Goal: Information Seeking & Learning: Learn about a topic

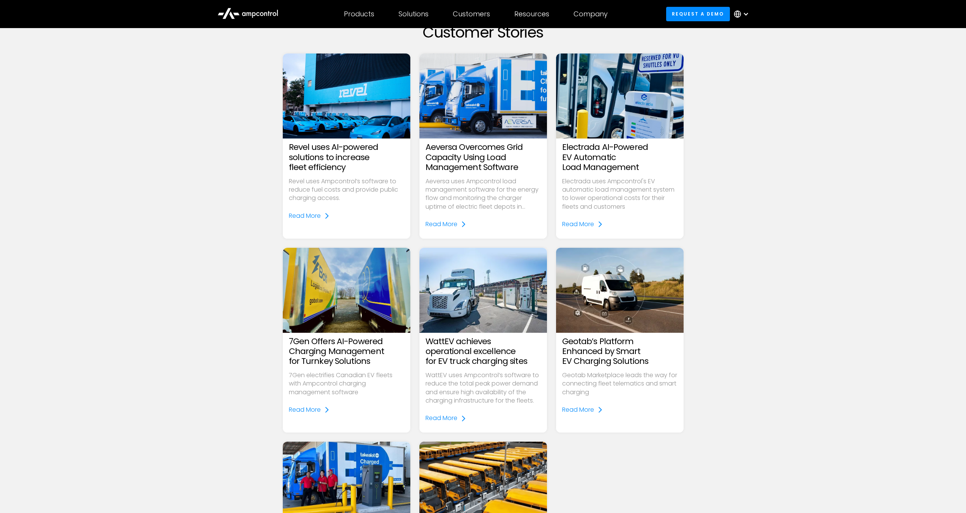
scroll to position [68, 0]
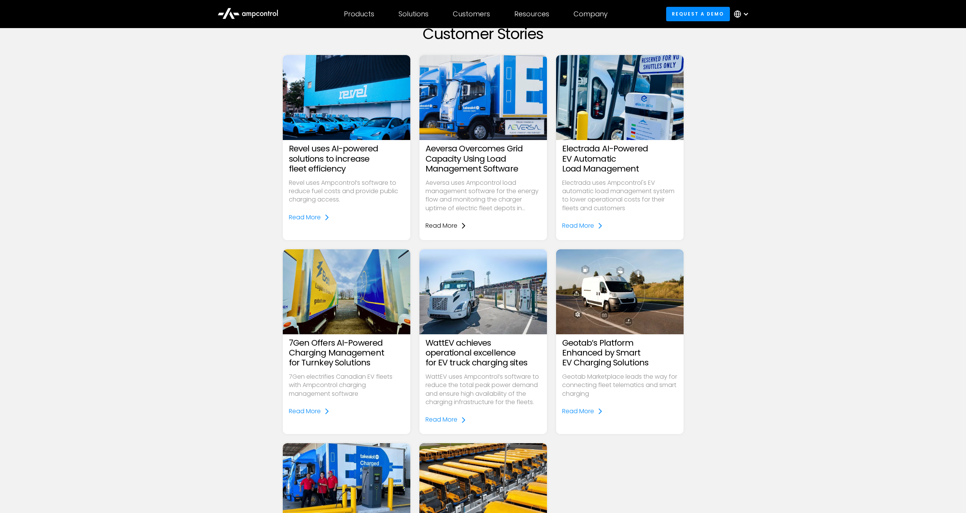
click at [459, 223] on link "Read More" at bounding box center [446, 226] width 41 height 8
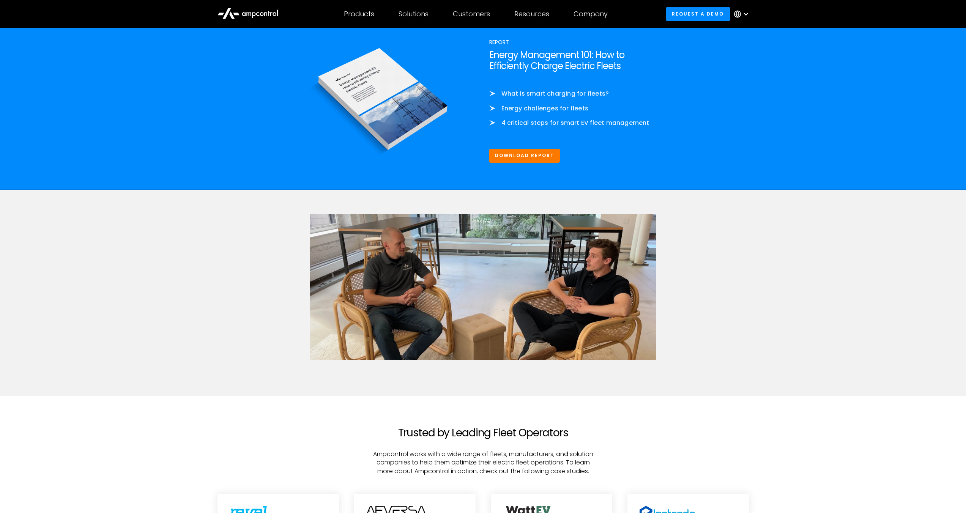
scroll to position [1387, 0]
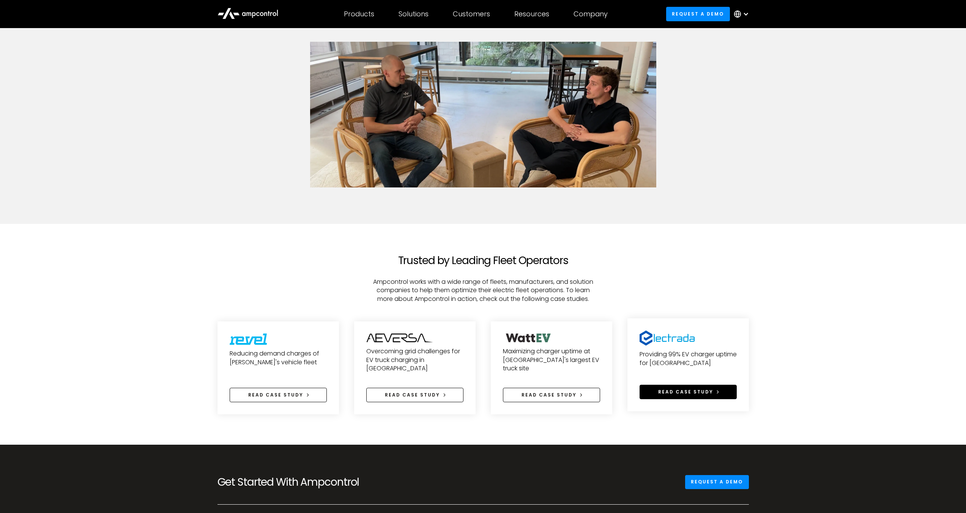
click at [688, 395] on span "Read case study" at bounding box center [685, 392] width 55 height 6
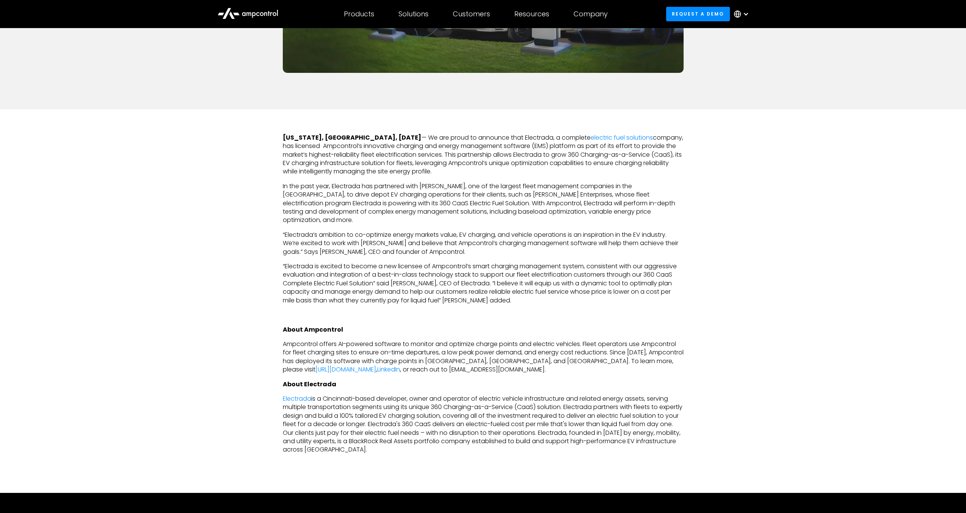
scroll to position [300, 0]
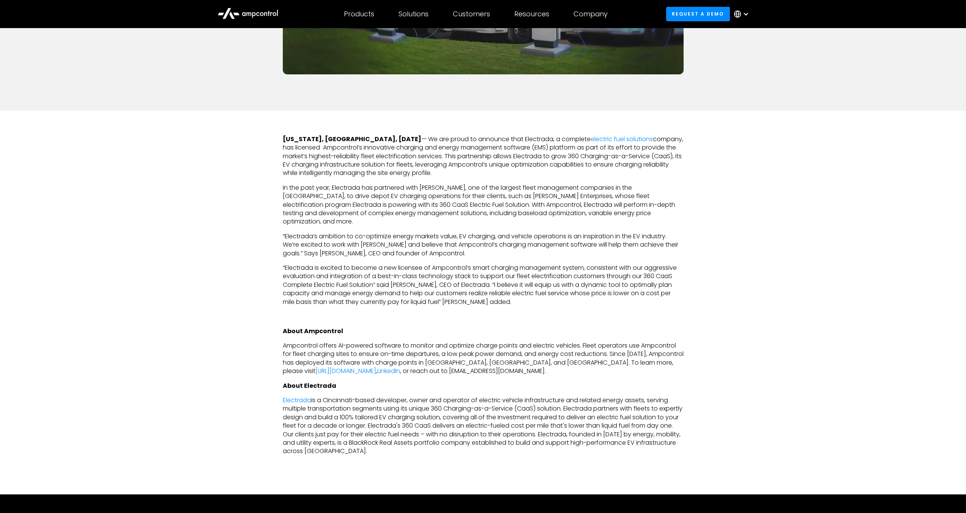
drag, startPoint x: 459, startPoint y: 165, endPoint x: 466, endPoint y: 172, distance: 9.7
click at [466, 172] on p "New York, NY, December 13th, 2022 — We are proud to announce that Electrada, a …" at bounding box center [483, 156] width 401 height 43
copy p "Ampcontrol’s unique optimization capabilities to ensure charging reliability wh…"
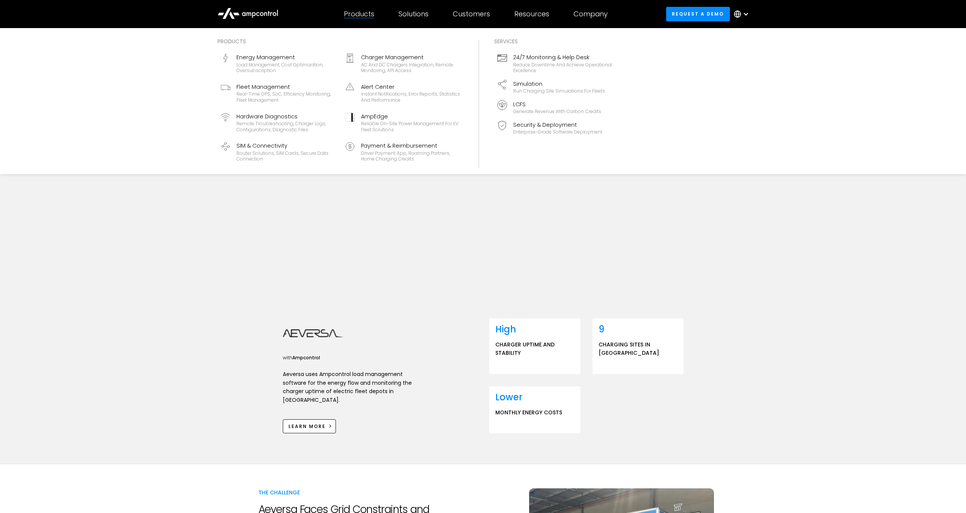
click at [360, 12] on div "Products" at bounding box center [359, 14] width 30 height 8
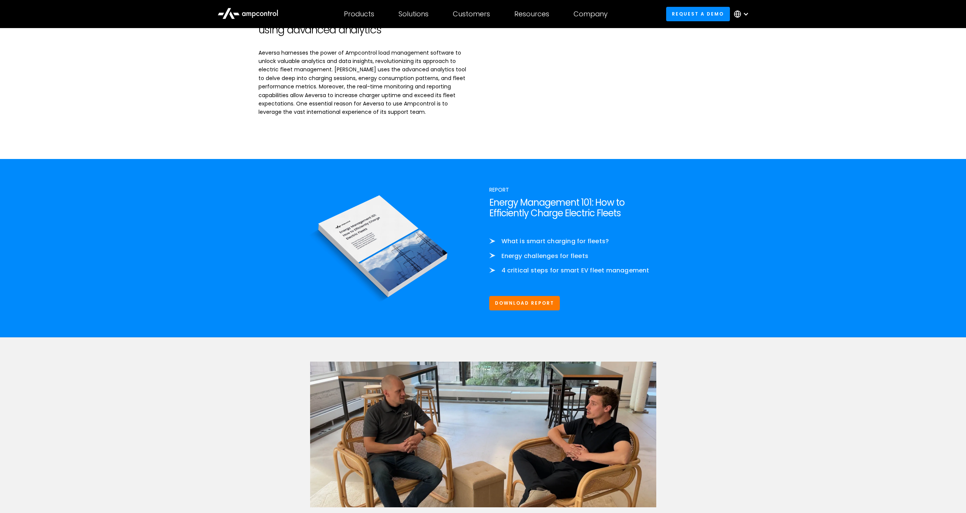
scroll to position [1079, 0]
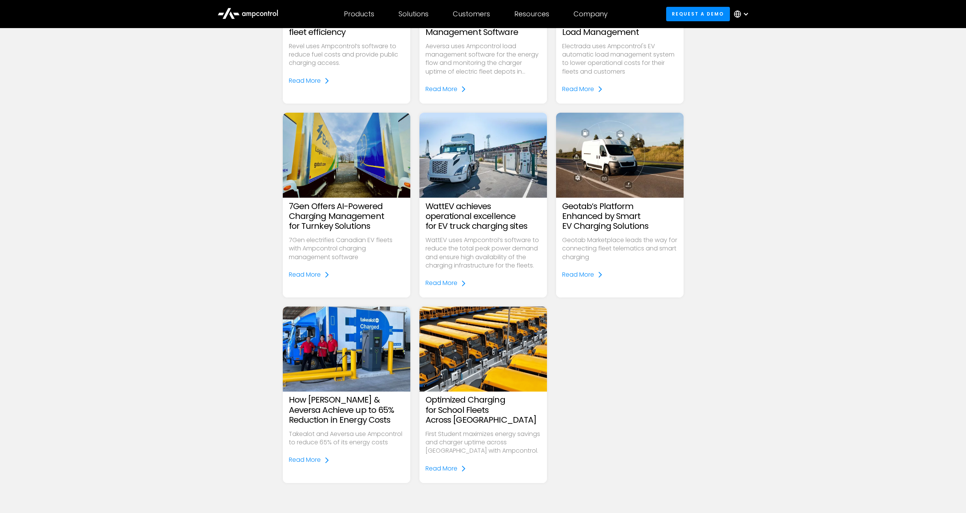
scroll to position [257, 0]
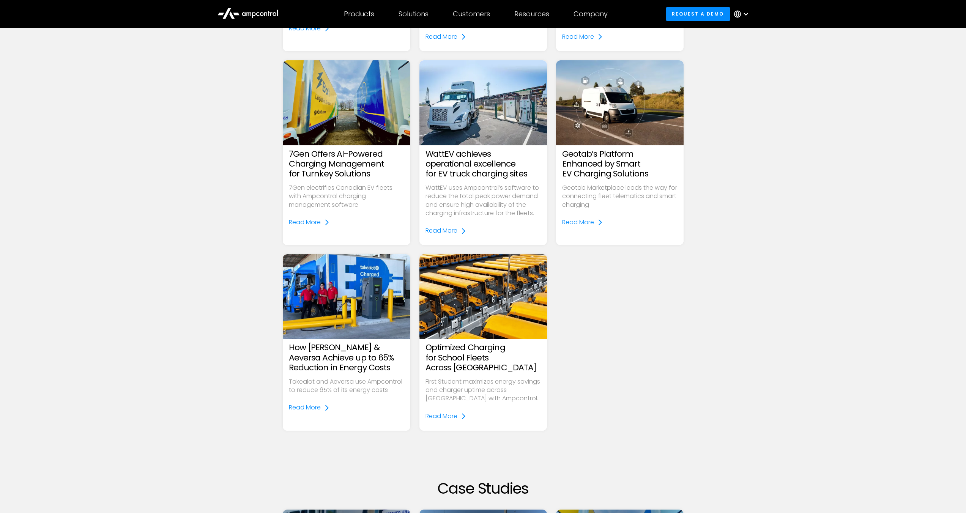
click at [482, 365] on h3 "Optimized Charging for School Fleets Across North America" at bounding box center [483, 358] width 115 height 30
click at [464, 417] on icon at bounding box center [463, 417] width 3 height 6
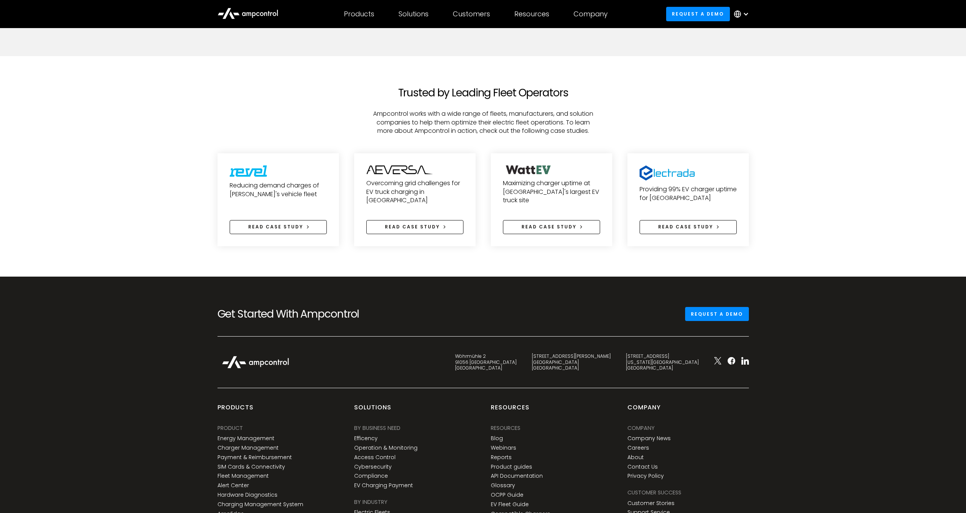
scroll to position [1639, 0]
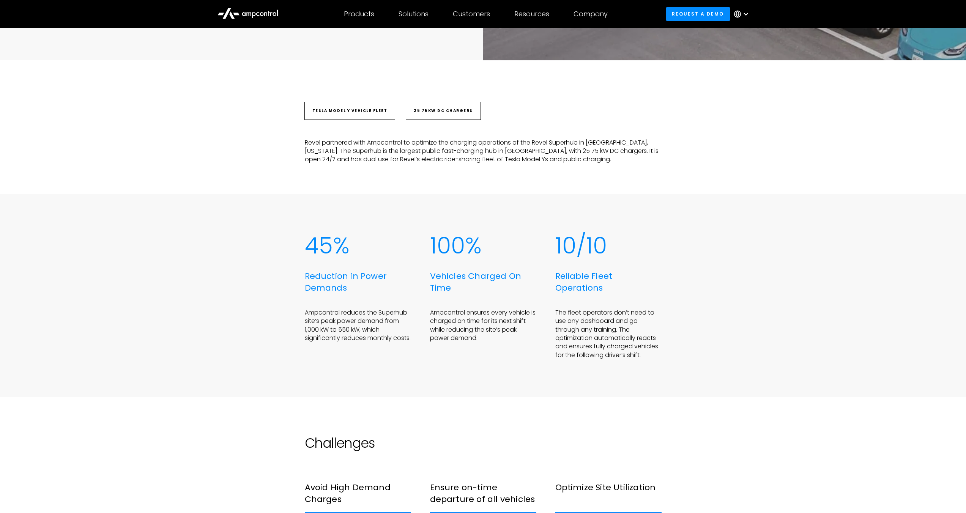
scroll to position [380, 0]
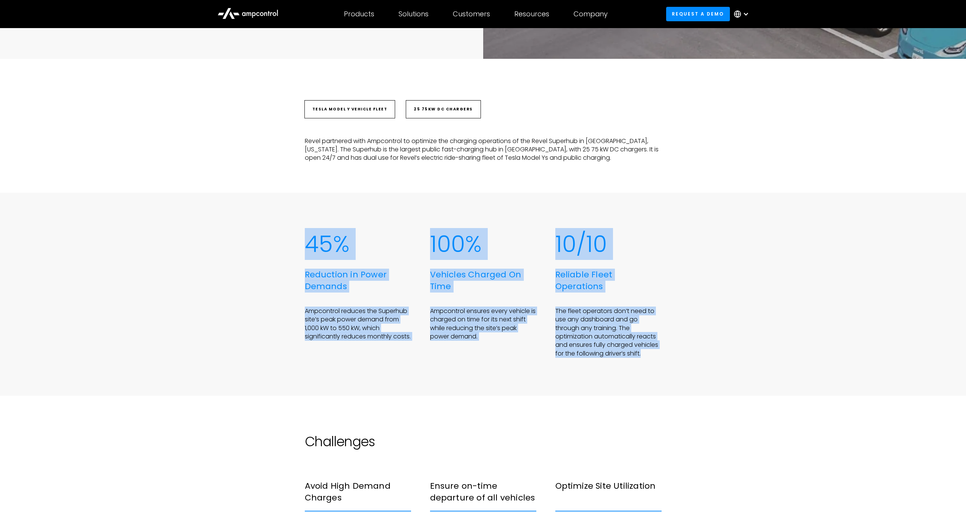
drag, startPoint x: 307, startPoint y: 238, endPoint x: 640, endPoint y: 358, distance: 353.6
click at [640, 358] on div "45% Reduction in Power Demands Ampcontrol reduces the Superhub site’s peak powe…" at bounding box center [483, 294] width 966 height 203
copy div "45% Reduction in Power Demands Ampcontrol reduces the Superhub site’s peak powe…"
click at [257, 205] on div "45% Reduction in Power Demands Ampcontrol reduces the Superhub site’s peak powe…" at bounding box center [483, 294] width 966 height 203
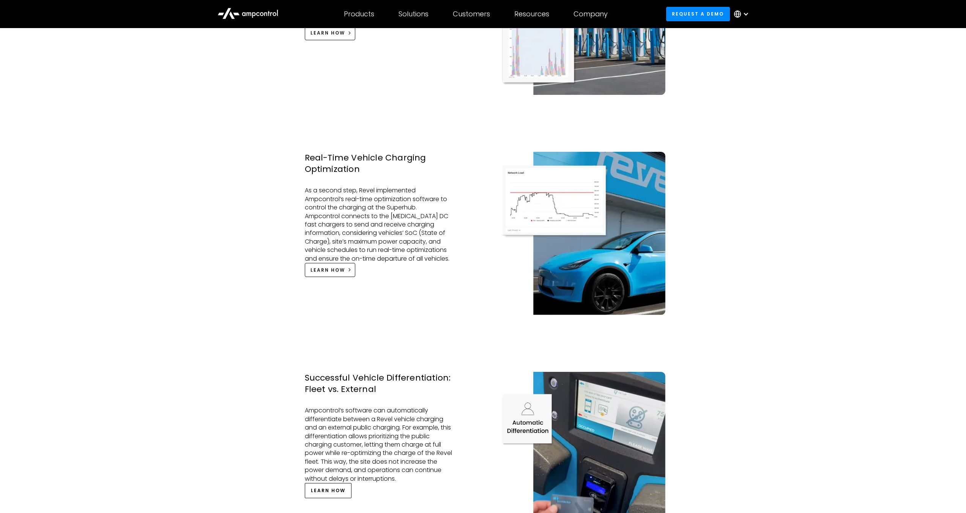
scroll to position [836, 0]
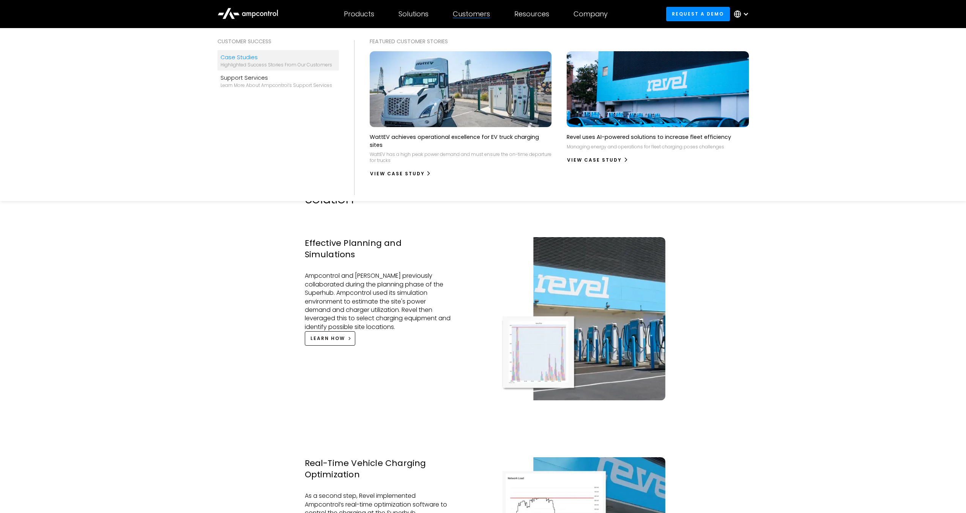
click at [228, 60] on div "Case Studies" at bounding box center [277, 57] width 112 height 8
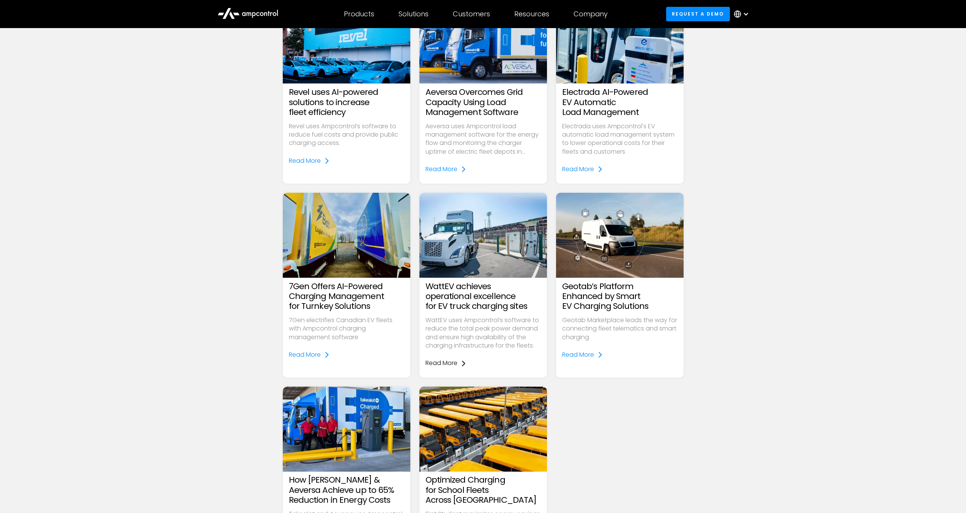
scroll to position [289, 0]
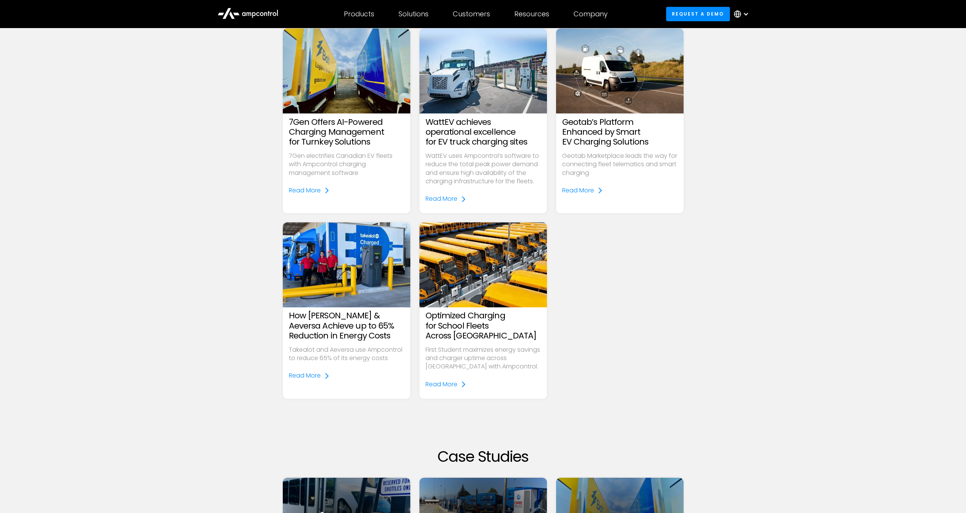
click at [455, 317] on h3 "Optimized Charging for School Fleets Across [GEOGRAPHIC_DATA]" at bounding box center [483, 326] width 115 height 30
click at [461, 281] on img at bounding box center [483, 265] width 147 height 98
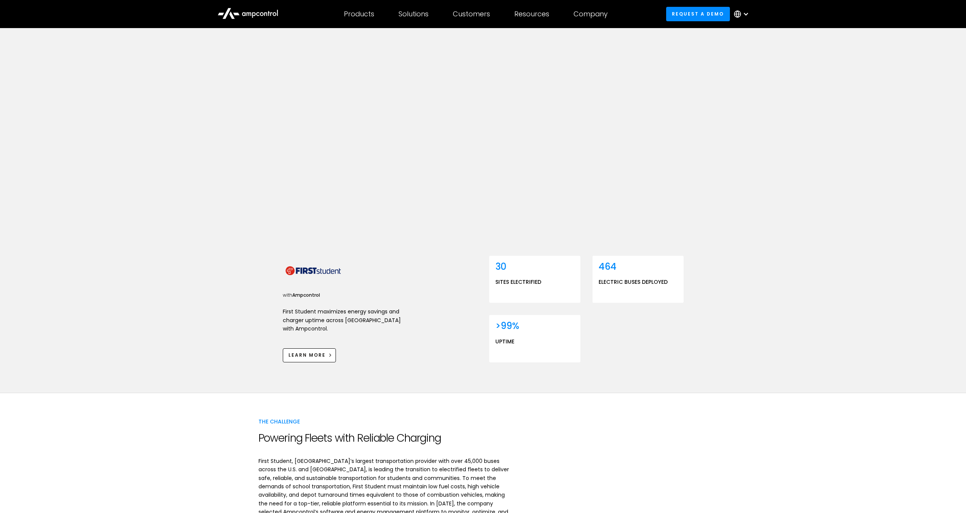
scroll to position [135, 0]
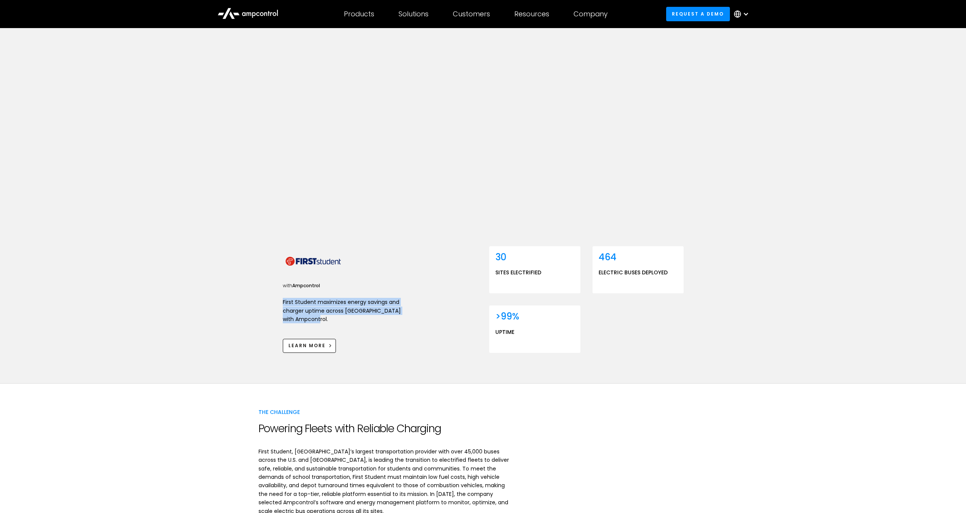
drag, startPoint x: 283, startPoint y: 287, endPoint x: 320, endPoint y: 302, distance: 40.3
click at [320, 302] on p "First Student maximizes energy savings and charger uptime across [GEOGRAPHIC_DA…" at bounding box center [347, 310] width 129 height 25
copy p "First Student maximizes energy savings and charger uptime across [GEOGRAPHIC_DA…"
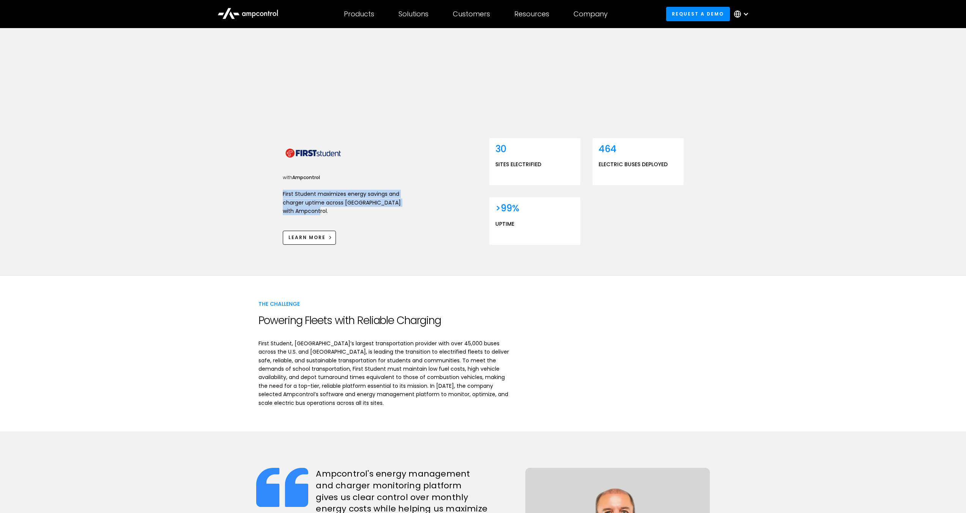
scroll to position [256, 0]
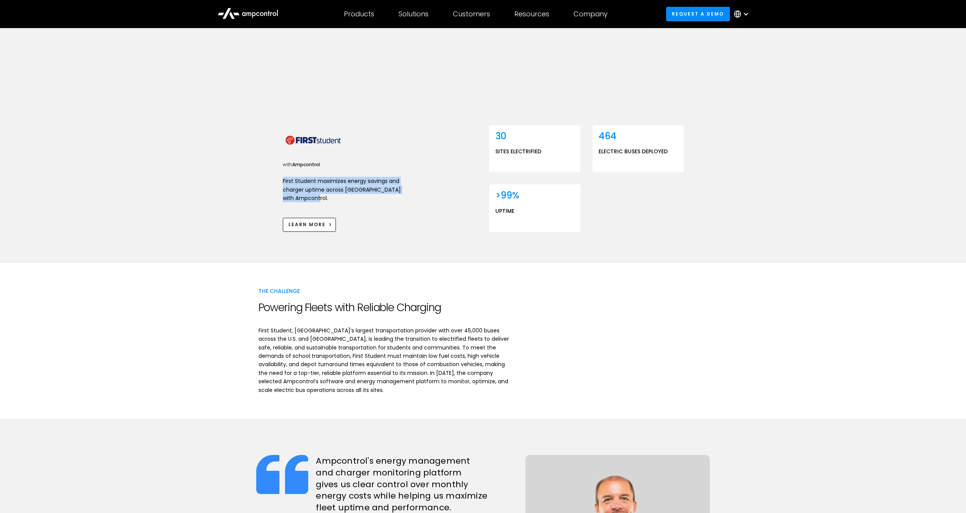
click at [305, 177] on p "First Student maximizes energy savings and charger uptime across [GEOGRAPHIC_DA…" at bounding box center [347, 189] width 129 height 25
drag, startPoint x: 321, startPoint y: 185, endPoint x: 277, endPoint y: 167, distance: 47.1
click at [277, 167] on div "Optimized Charging for School Fleets Across North America with Ampcontrol First…" at bounding box center [483, 17] width 966 height 490
copy p "First Student maximizes energy savings and charger uptime across [GEOGRAPHIC_DA…"
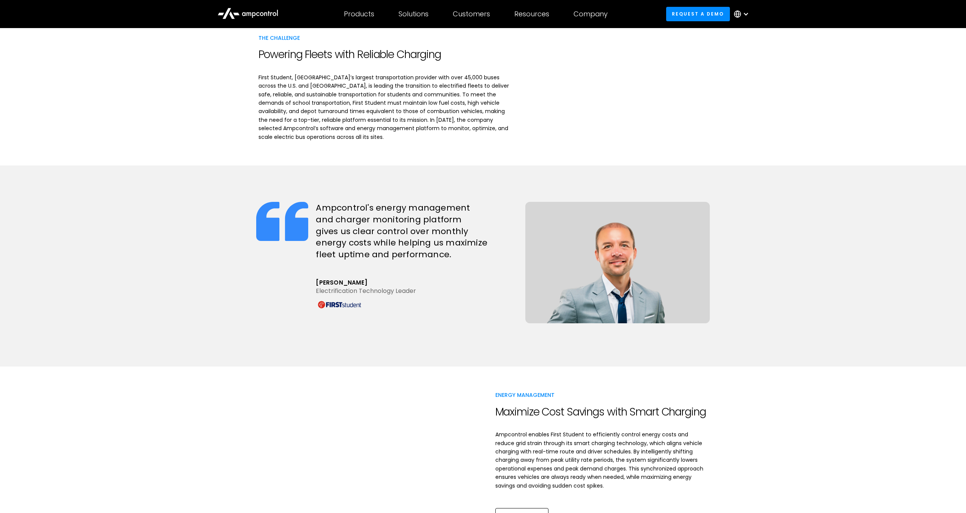
scroll to position [511, 0]
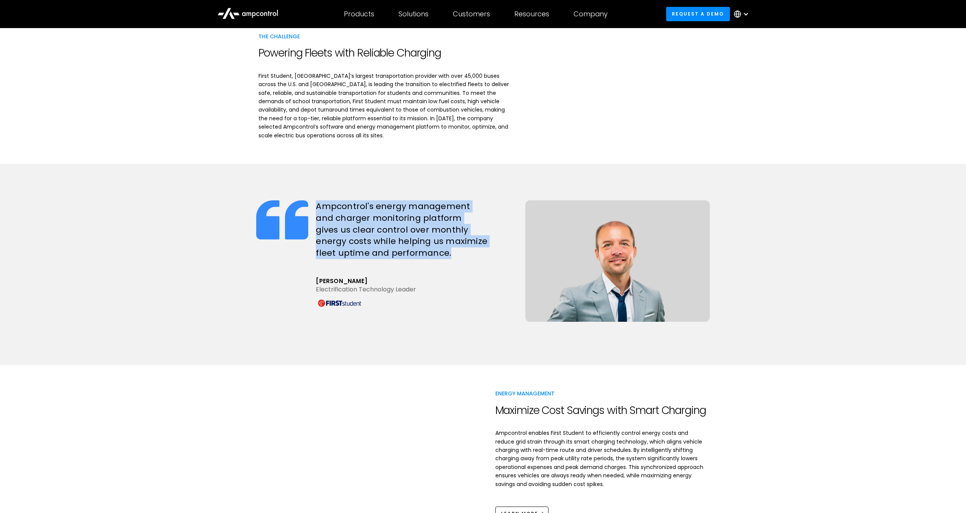
drag, startPoint x: 317, startPoint y: 191, endPoint x: 425, endPoint y: 217, distance: 111.0
click at [452, 240] on h2 "Ampcontrol's energy management and charger monitoring platform gives us clear c…" at bounding box center [417, 235] width 202 height 69
copy h2 "Ampcontrol's energy management and charger monitoring platform gives us clear c…"
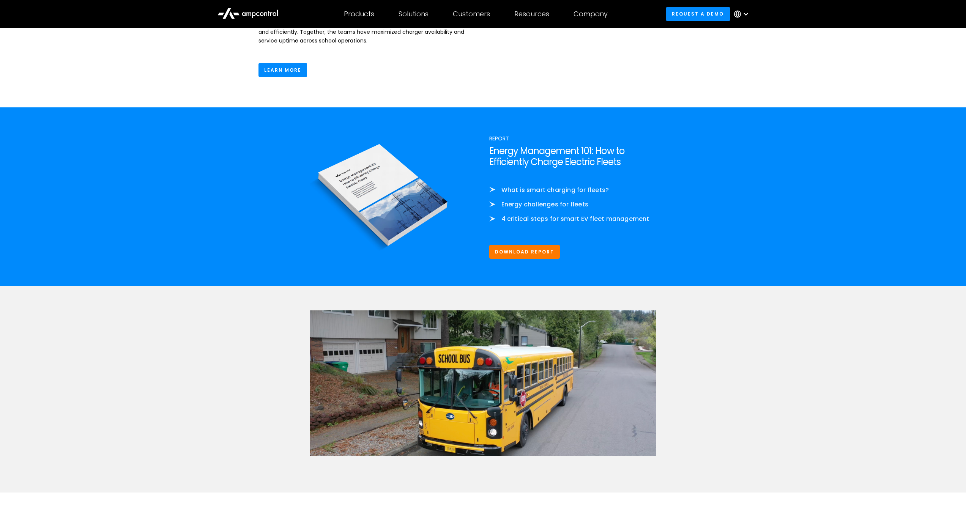
scroll to position [363, 0]
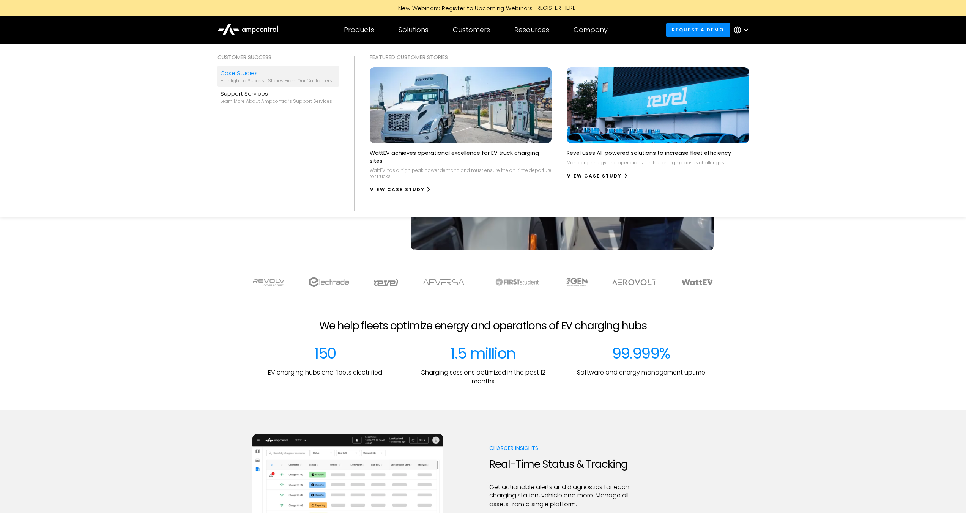
click at [231, 75] on div "Case Studies" at bounding box center [277, 73] width 112 height 8
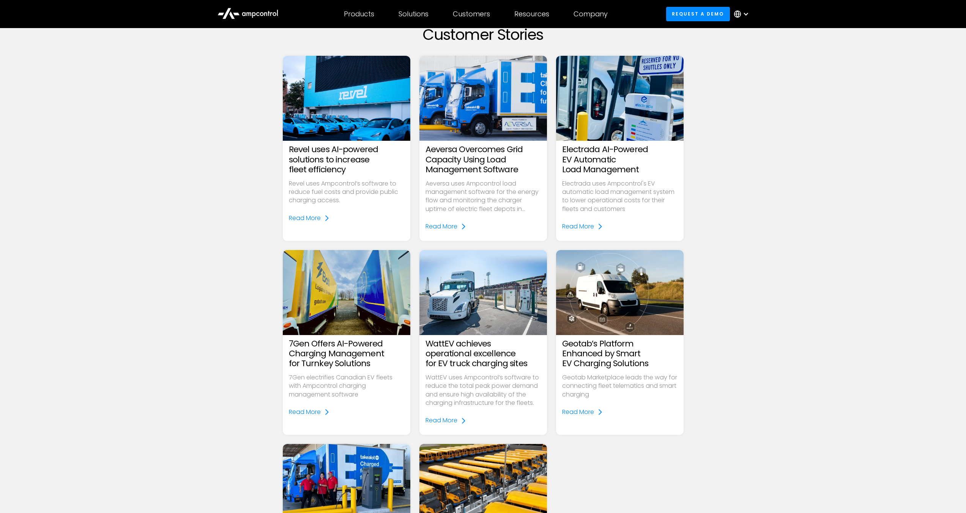
scroll to position [225, 0]
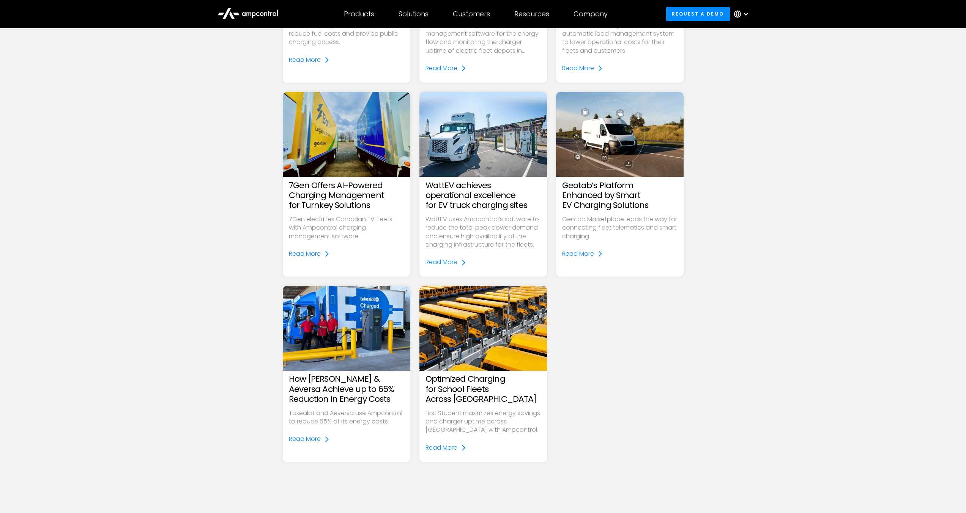
click at [488, 374] on h3 "Optimized Charging for School Fleets Across [GEOGRAPHIC_DATA]" at bounding box center [483, 389] width 115 height 30
drag, startPoint x: 478, startPoint y: 380, endPoint x: 463, endPoint y: 402, distance: 27.0
click at [478, 380] on h3 "Optimized Charging for School Fleets Across [GEOGRAPHIC_DATA]" at bounding box center [483, 389] width 115 height 30
click at [442, 446] on div "Read More" at bounding box center [442, 448] width 32 height 8
